Goal: Task Accomplishment & Management: Manage account settings

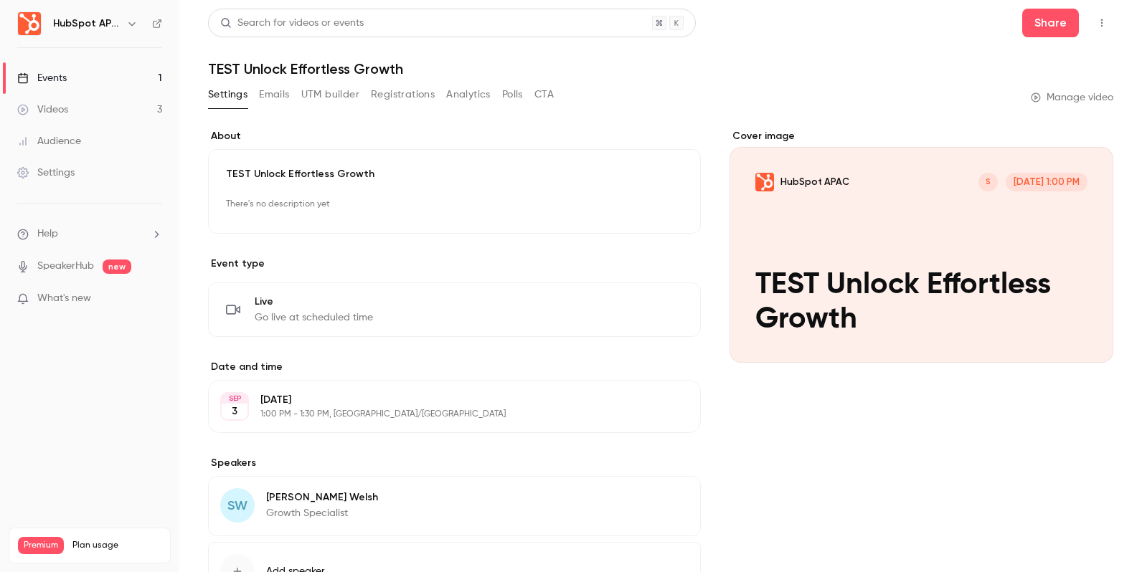
click at [113, 71] on link "Events 1" at bounding box center [89, 78] width 179 height 32
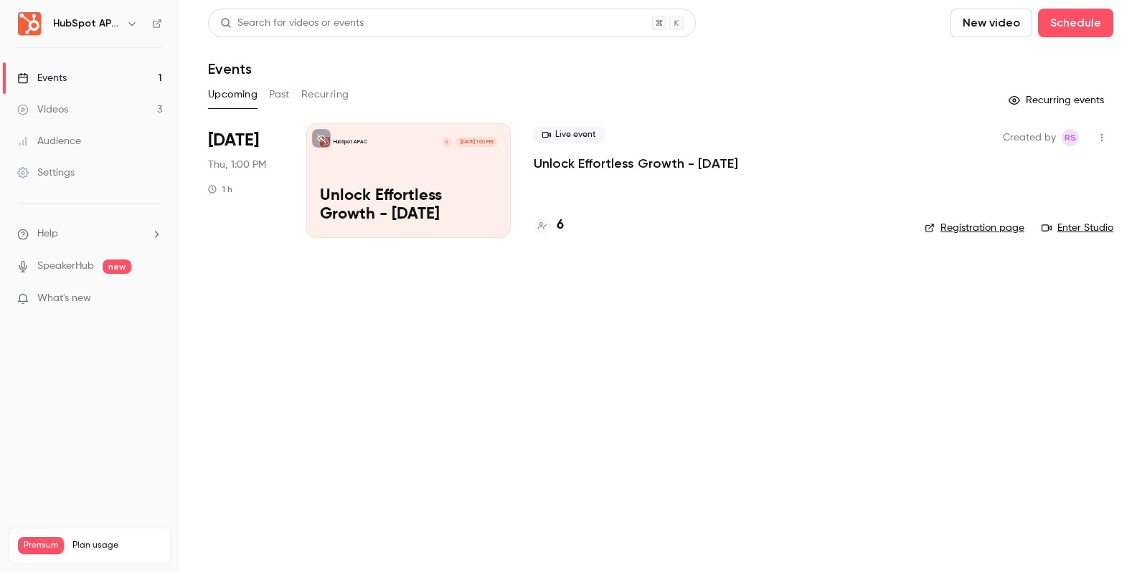
click at [635, 159] on p "Unlock Effortless Growth - [DATE]" at bounding box center [636, 163] width 204 height 17
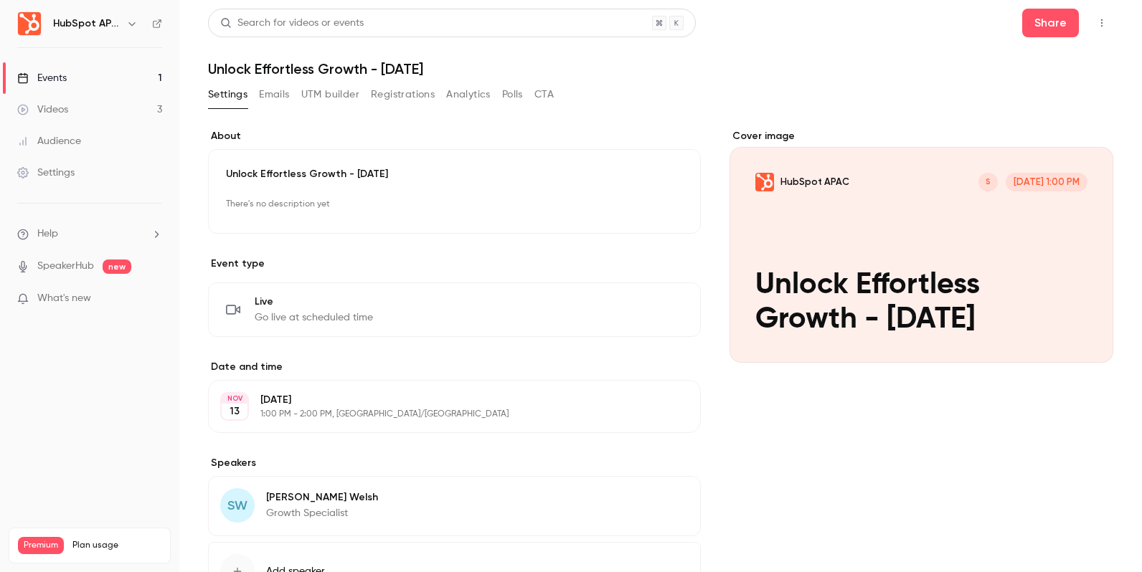
click at [405, 96] on button "Registrations" at bounding box center [403, 94] width 64 height 23
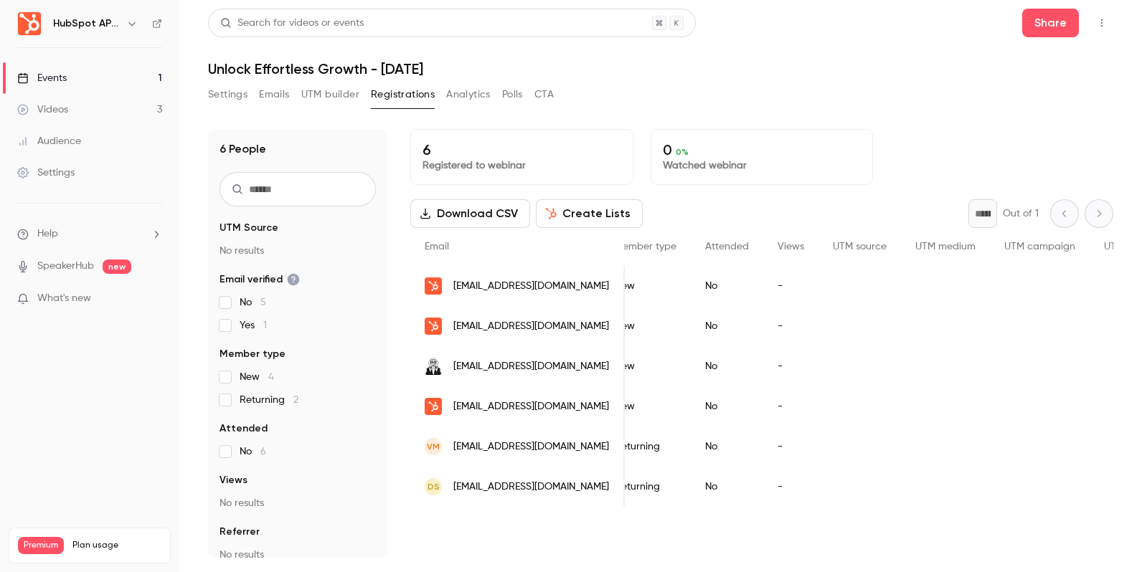
scroll to position [0, 426]
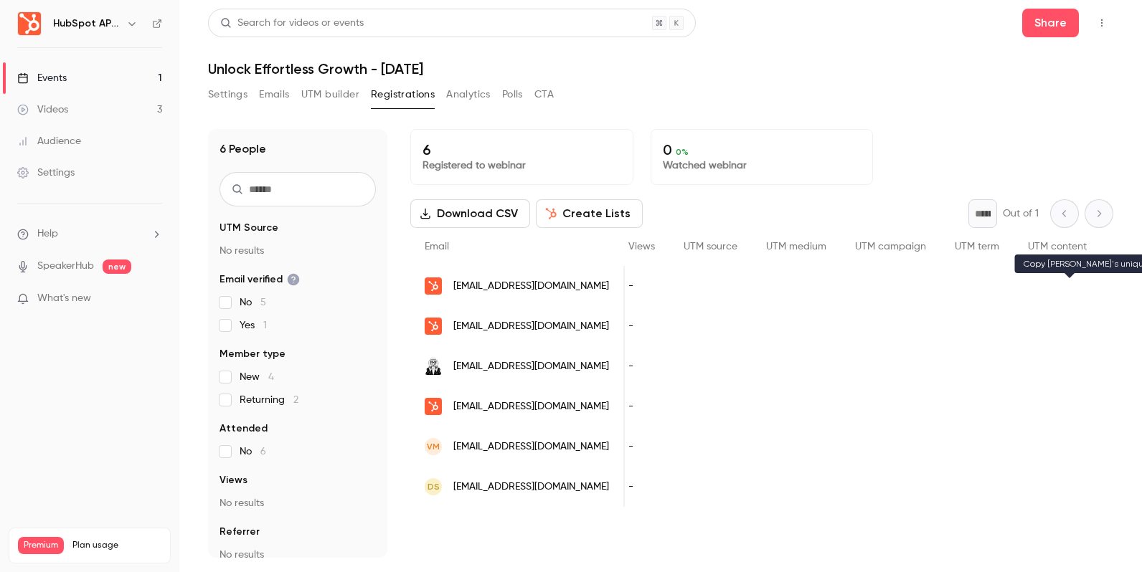
click at [1115, 288] on icon "People list" at bounding box center [1120, 286] width 11 height 10
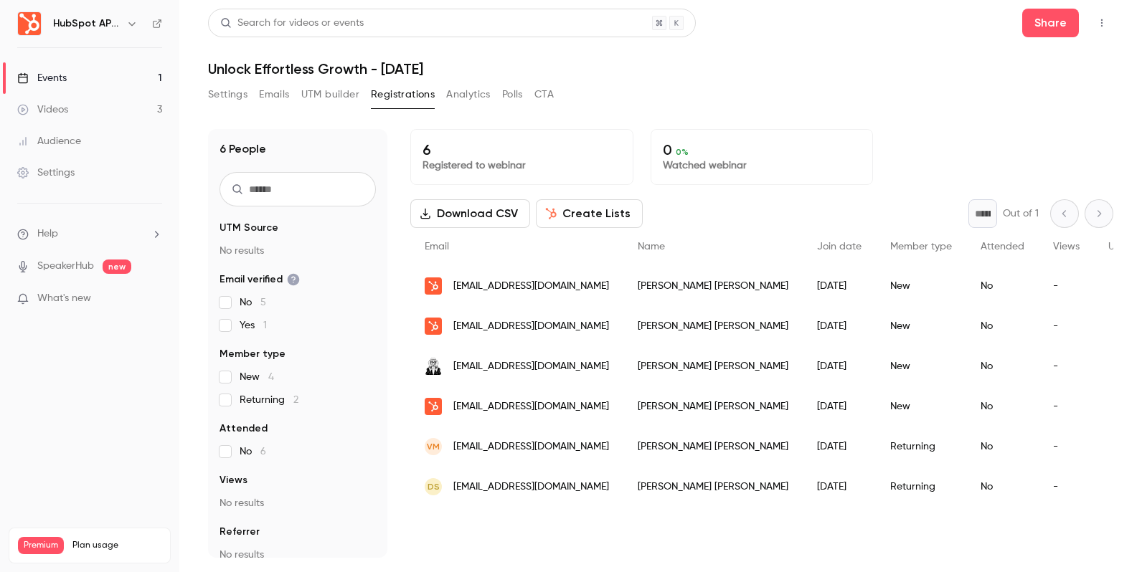
click at [257, 95] on div "Settings Emails UTM builder Registrations Analytics Polls CTA" at bounding box center [381, 94] width 346 height 23
click at [284, 95] on button "Emails" at bounding box center [274, 94] width 30 height 23
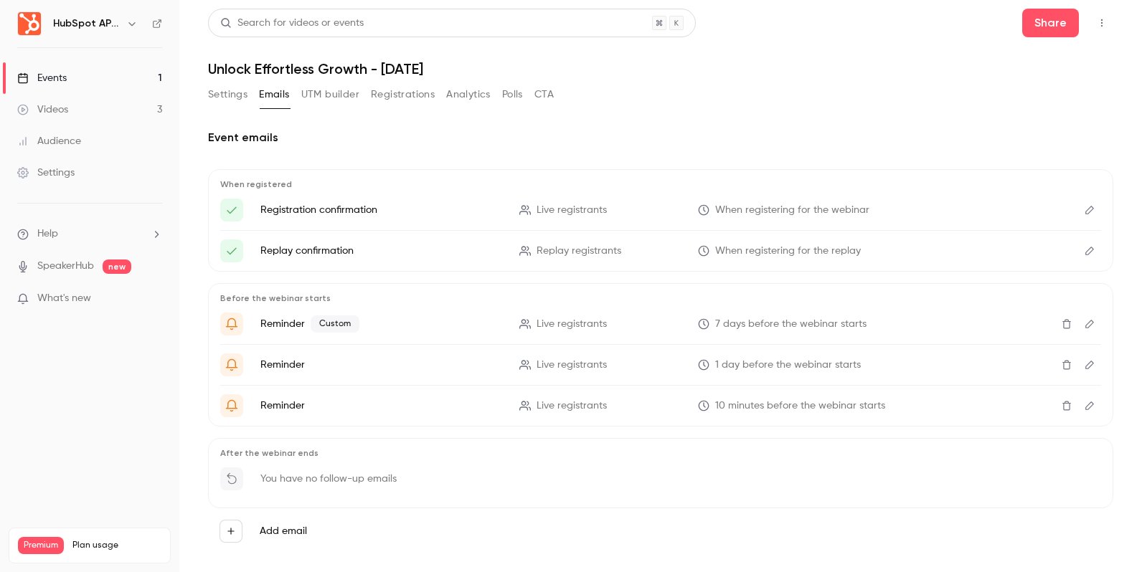
click at [139, 293] on div "What's new" at bounding box center [89, 298] width 145 height 15
click at [130, 231] on div at bounding box center [571, 286] width 1142 height 572
click at [138, 235] on li "Help" at bounding box center [89, 234] width 145 height 15
click at [138, 235] on div at bounding box center [571, 286] width 1142 height 572
click at [138, 235] on li "Help" at bounding box center [89, 234] width 145 height 15
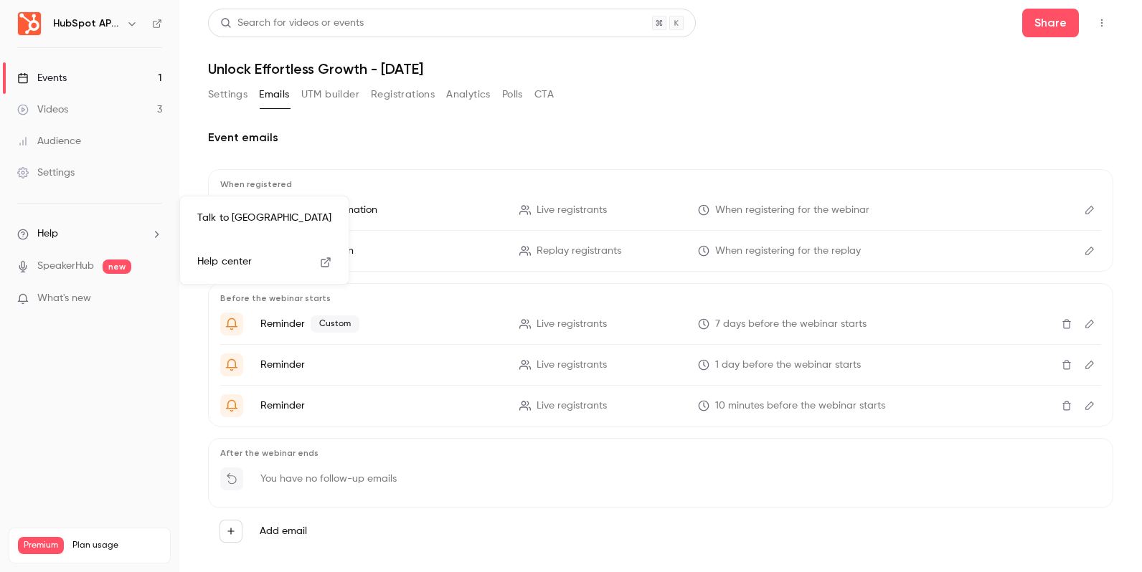
click at [219, 260] on span "Help center" at bounding box center [224, 262] width 55 height 15
click at [84, 169] on link "Settings" at bounding box center [89, 173] width 179 height 32
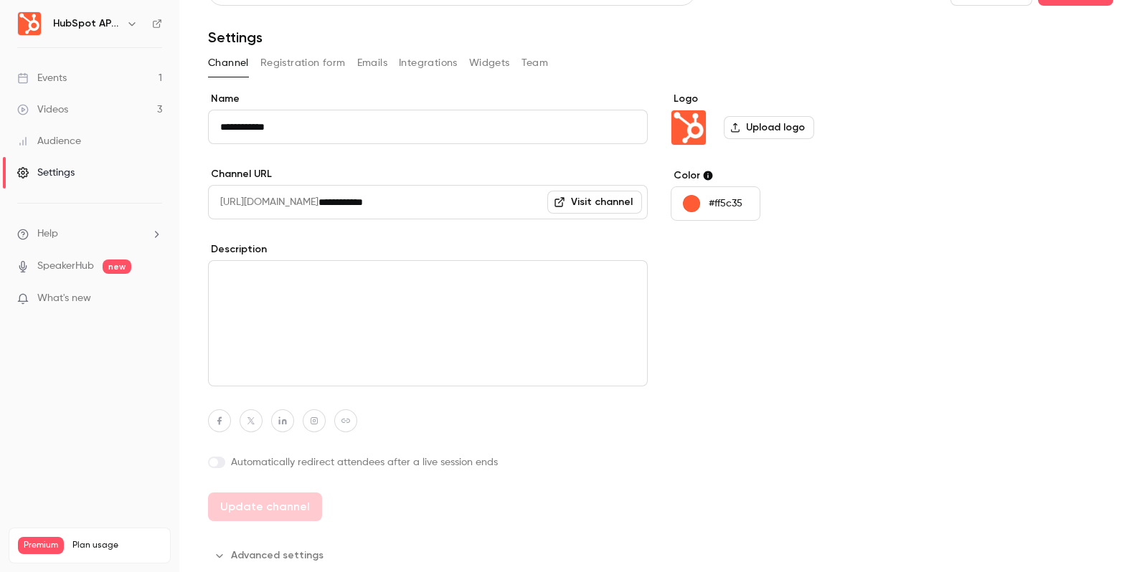
scroll to position [35, 0]
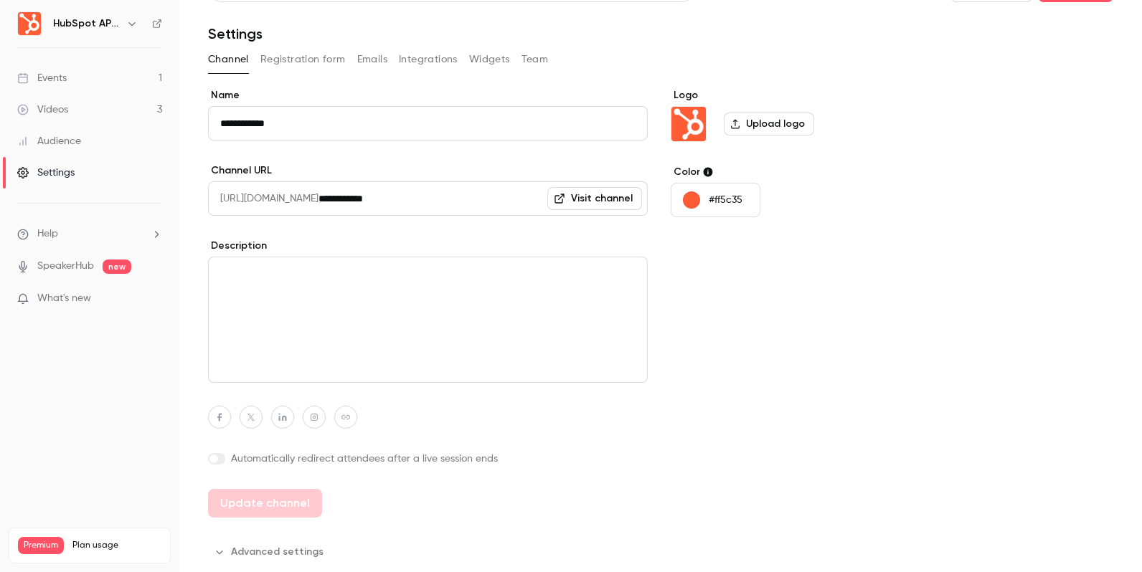
click at [305, 64] on button "Registration form" at bounding box center [302, 59] width 85 height 23
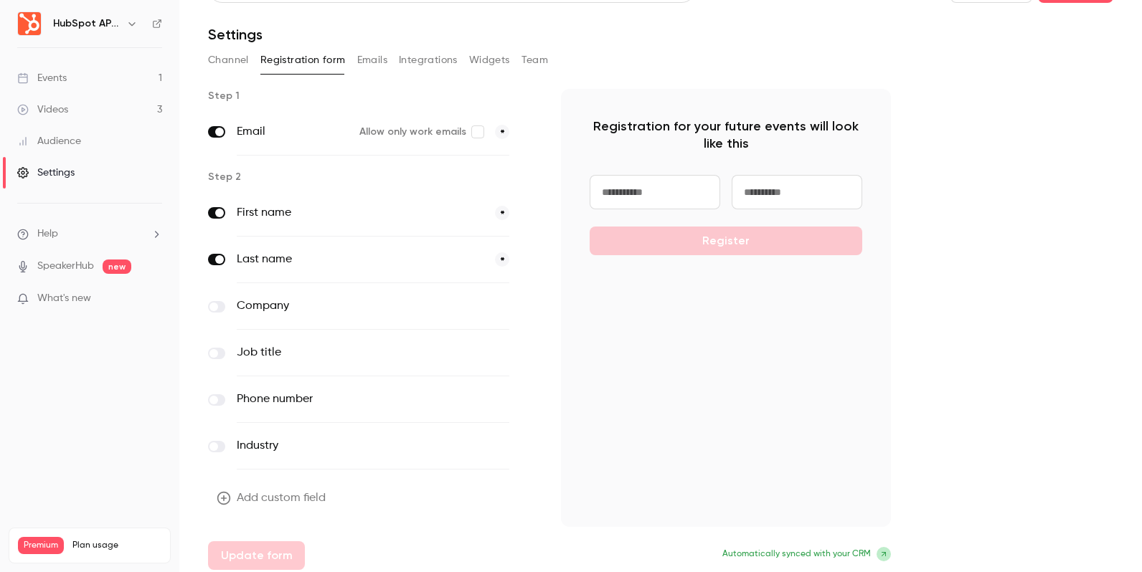
scroll to position [41, 0]
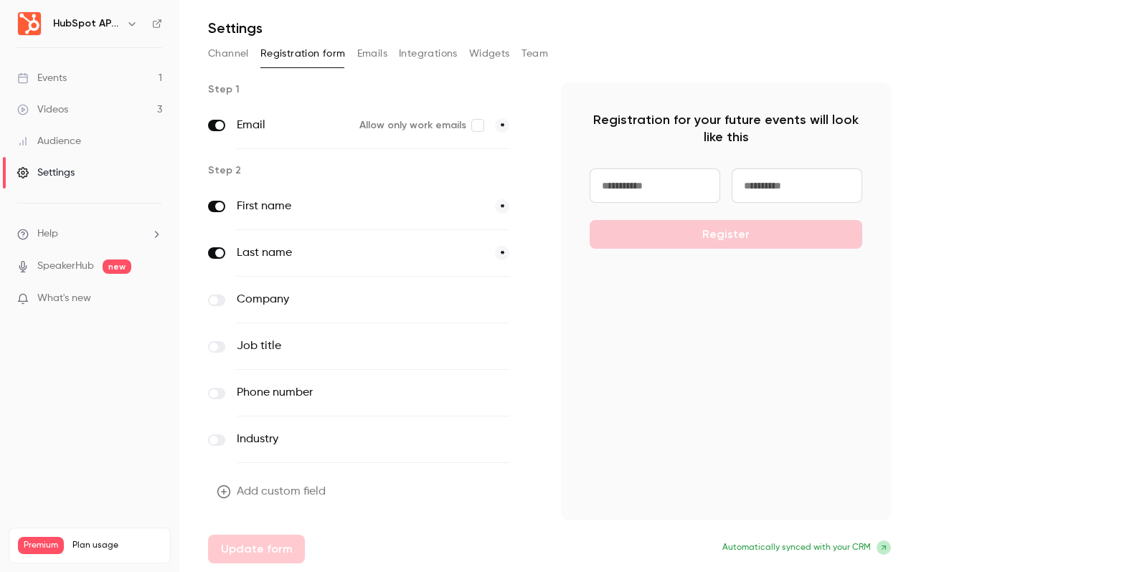
click at [374, 59] on button "Emails" at bounding box center [372, 53] width 30 height 23
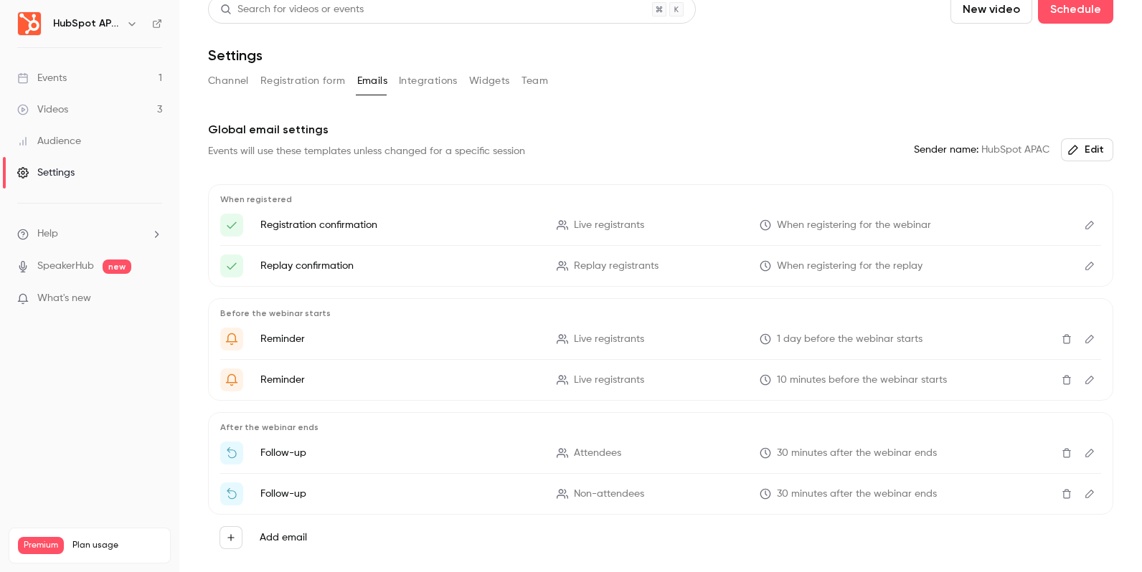
scroll to position [1, 0]
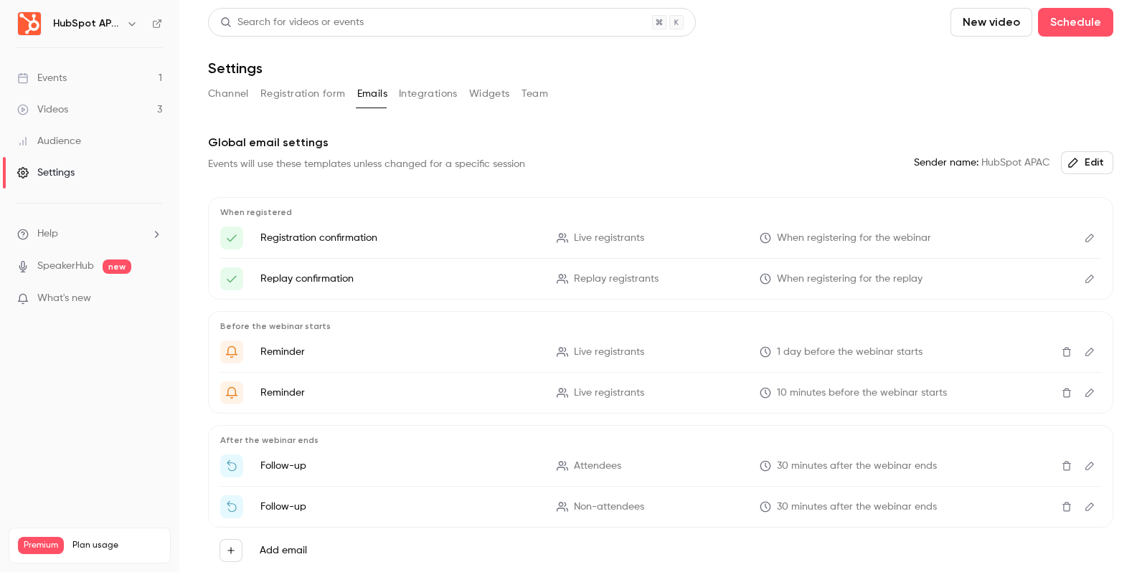
click at [426, 93] on button "Integrations" at bounding box center [428, 93] width 59 height 23
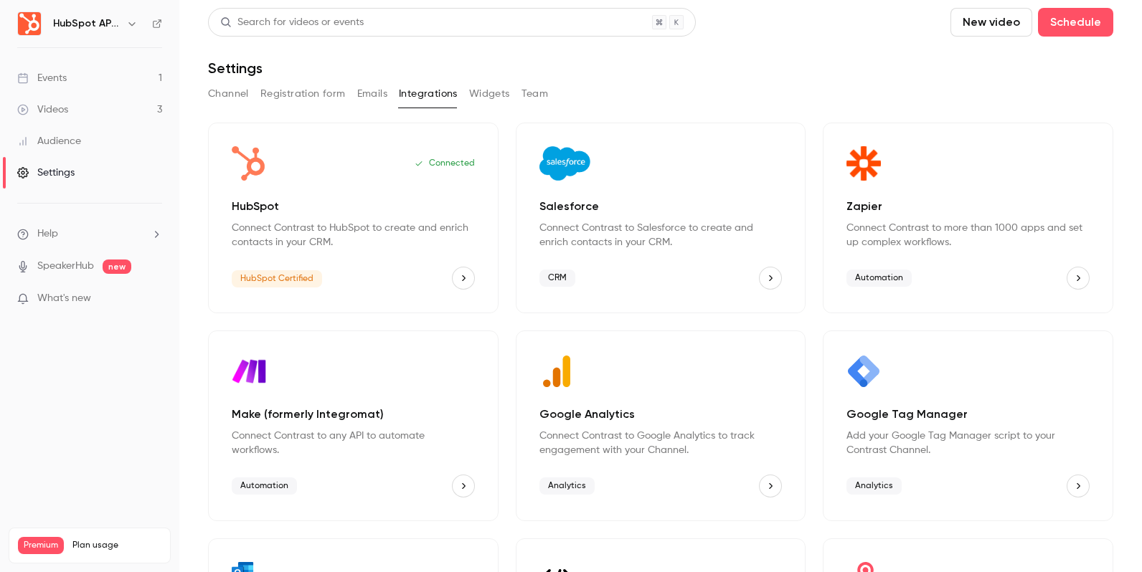
click at [500, 93] on button "Widgets" at bounding box center [489, 93] width 41 height 23
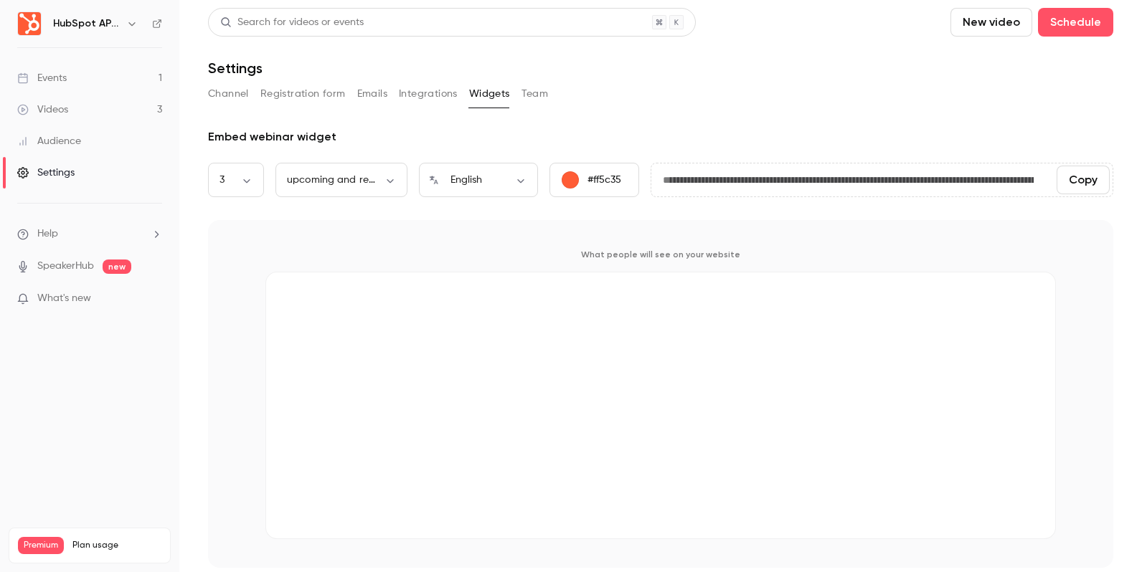
click at [521, 93] on button "Team" at bounding box center [534, 93] width 27 height 23
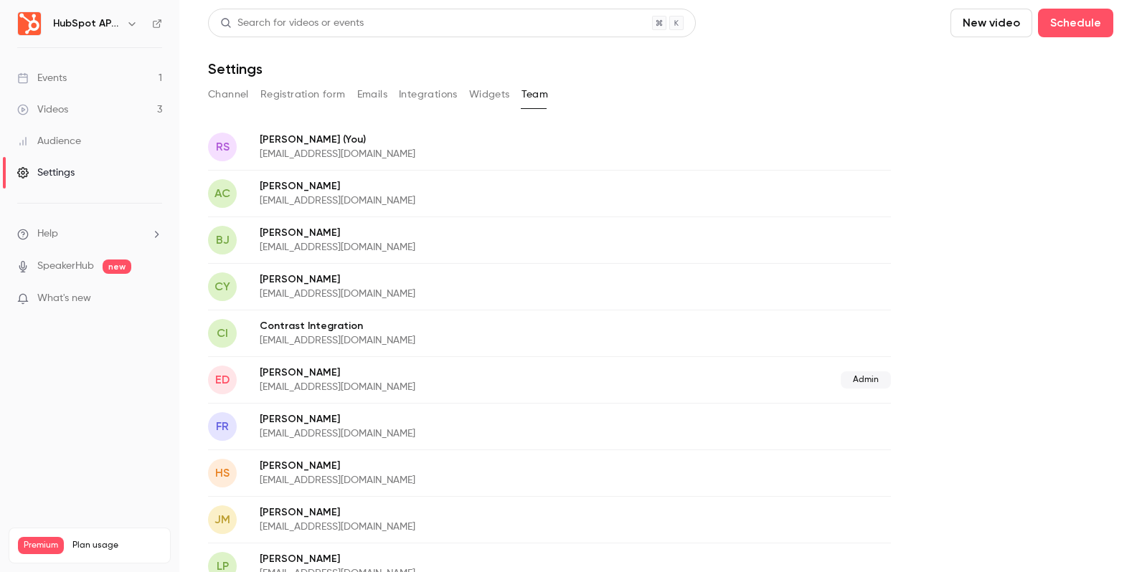
click at [238, 96] on button "Channel" at bounding box center [228, 94] width 41 height 23
